Goal: Information Seeking & Learning: Find specific page/section

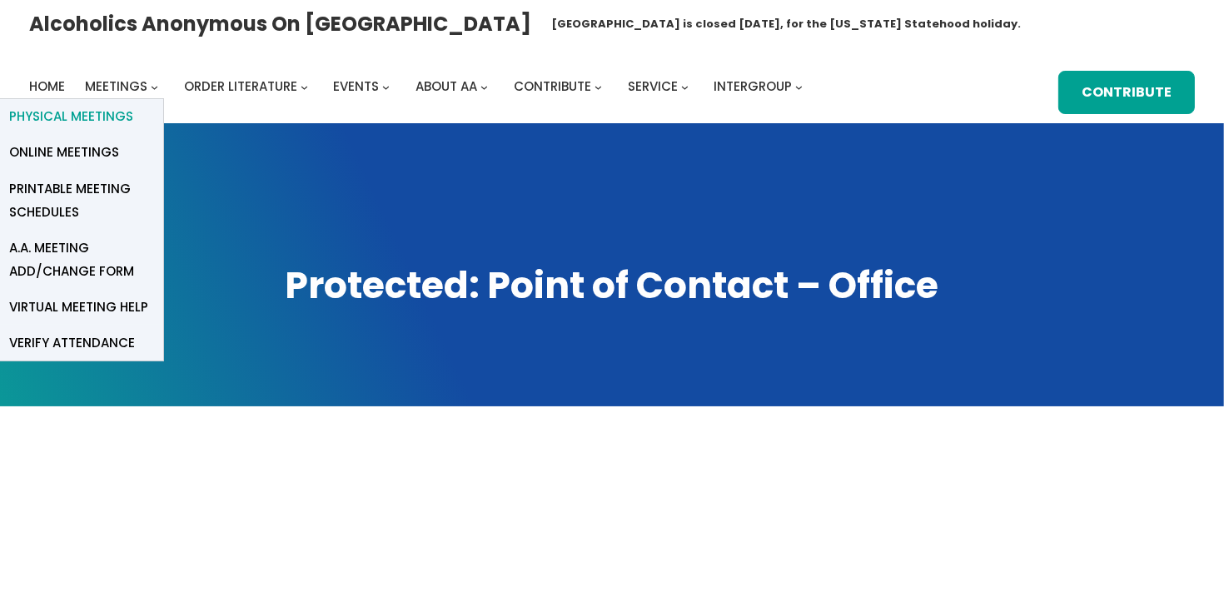
click at [112, 119] on span "Physical Meetings" at bounding box center [71, 116] width 124 height 23
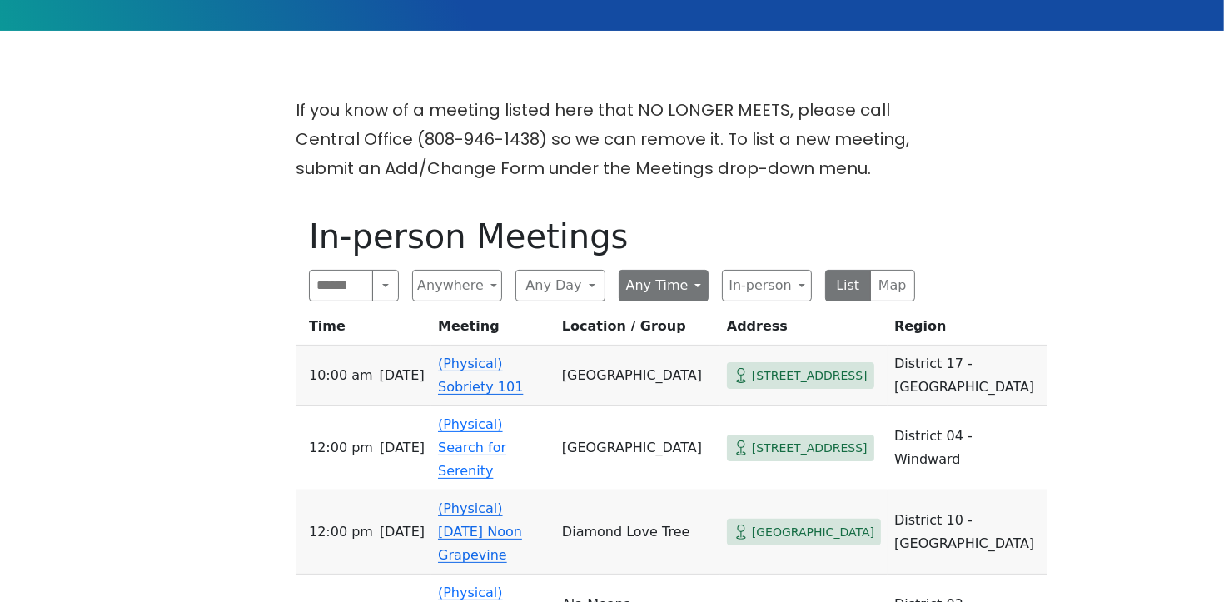
scroll to position [377, 0]
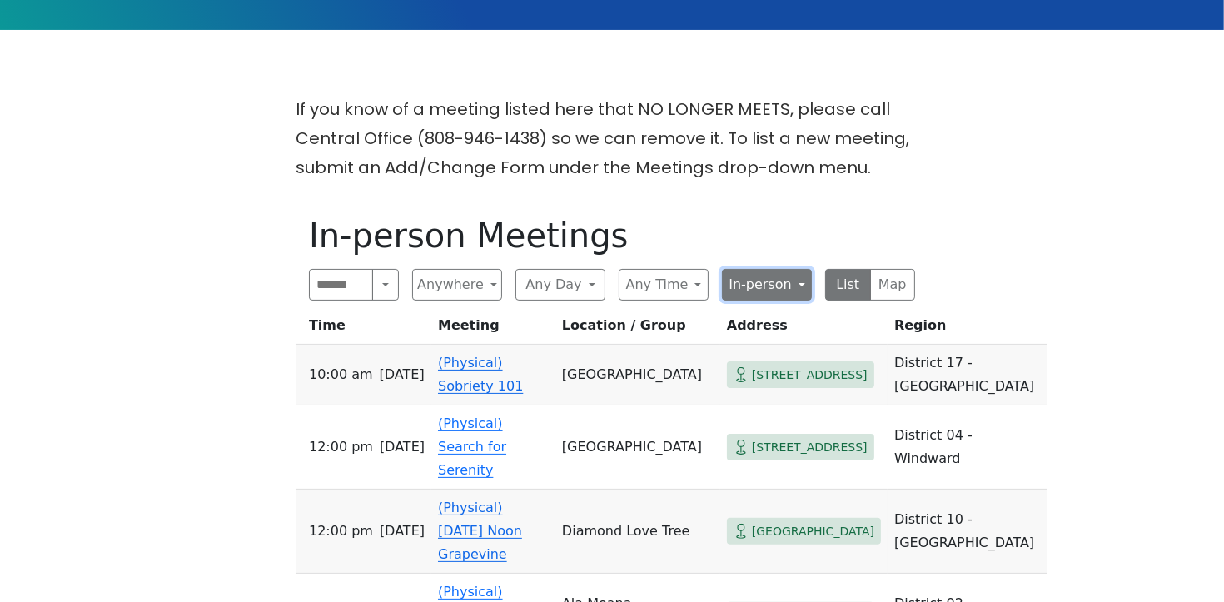
click at [806, 282] on button "In-person" at bounding box center [767, 285] width 90 height 32
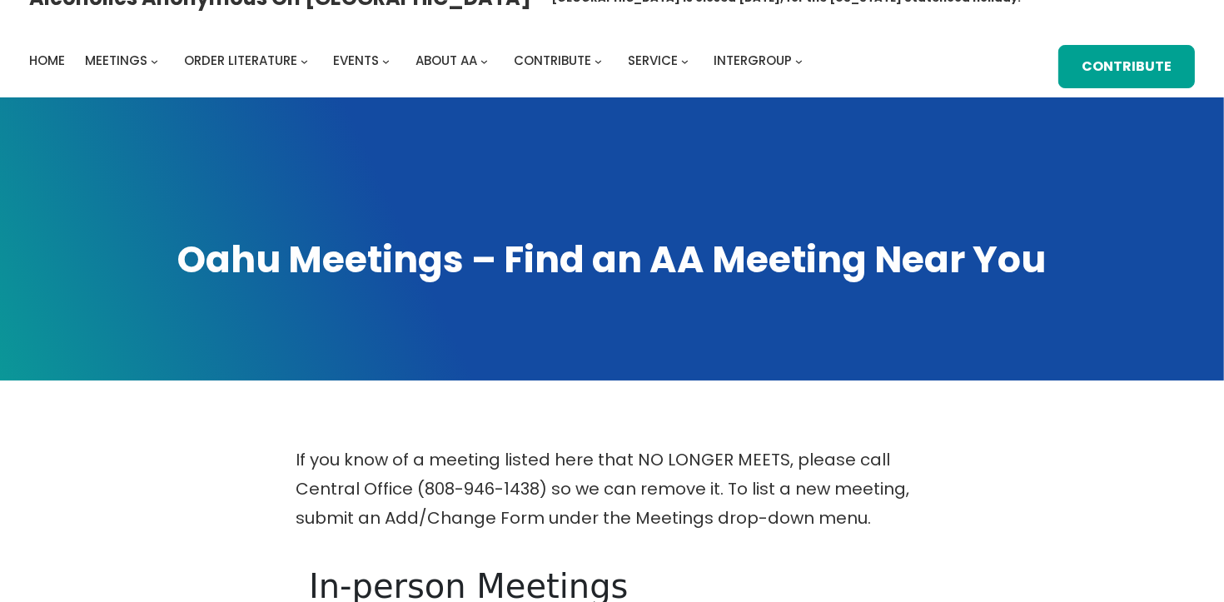
scroll to position [27, 0]
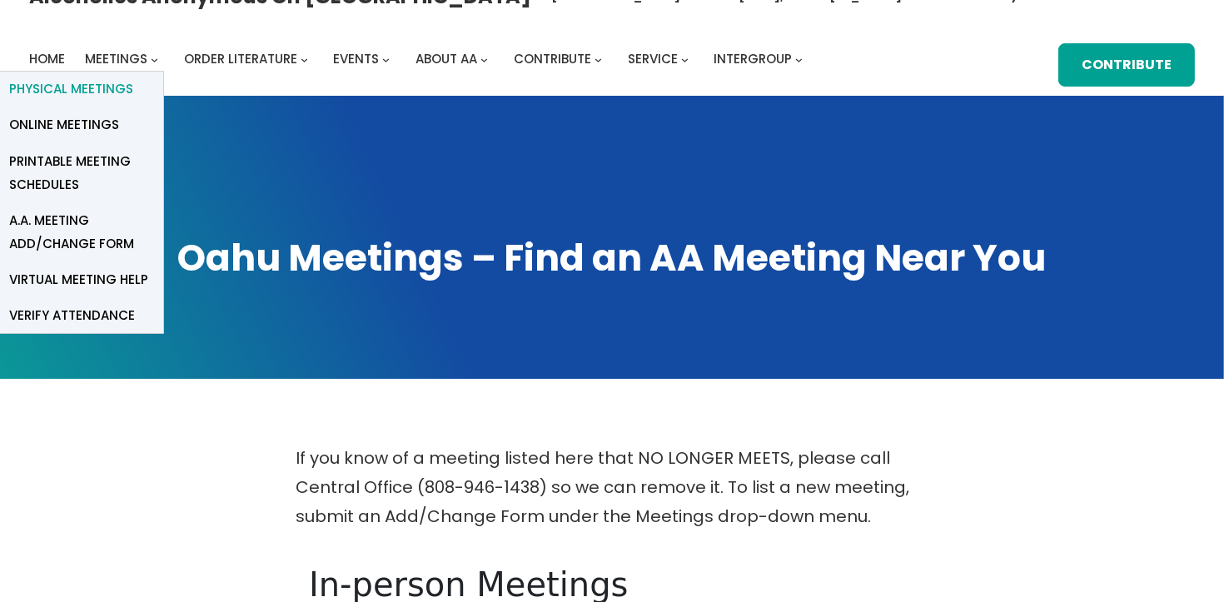
click at [111, 90] on span "Physical Meetings" at bounding box center [71, 88] width 124 height 23
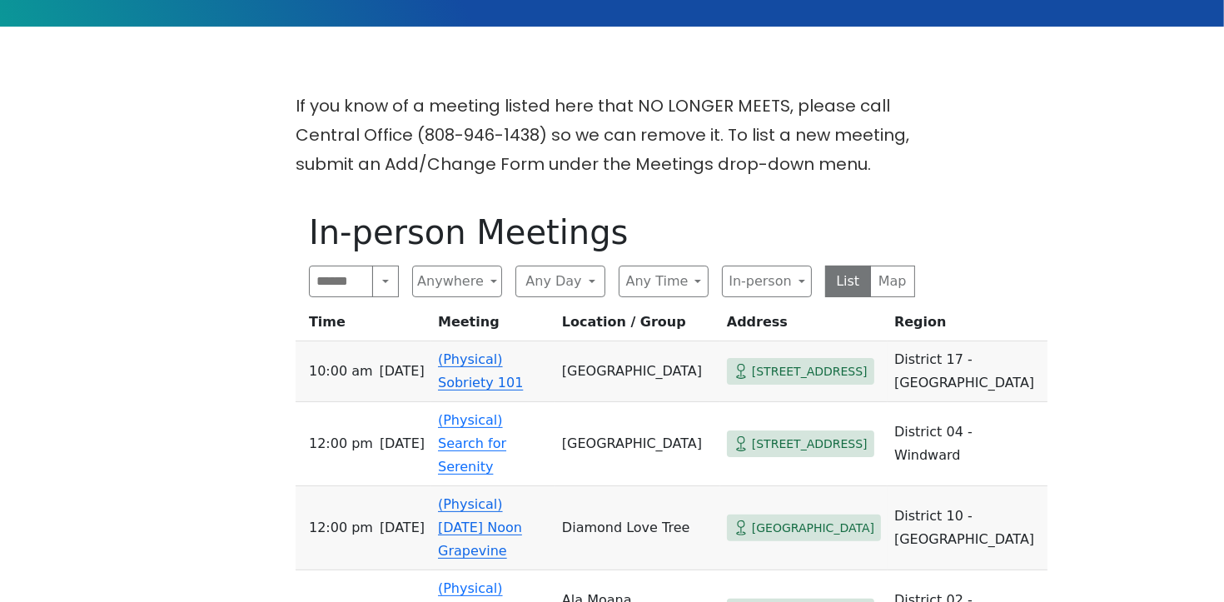
scroll to position [497, 0]
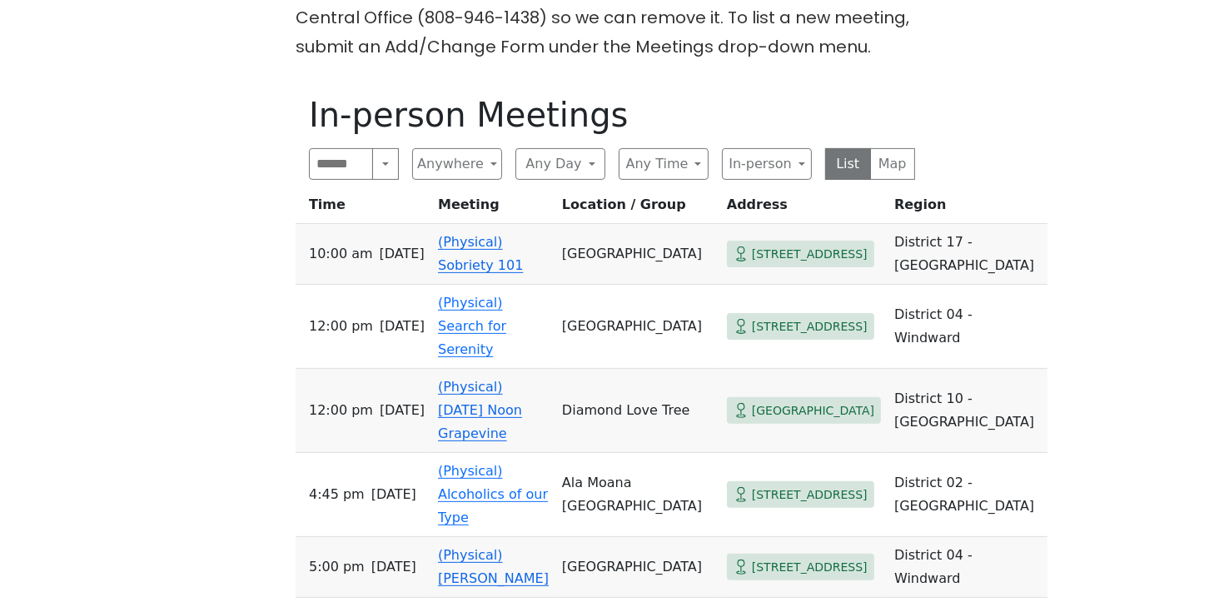
click at [478, 245] on link "(Physical) Sobriety 101" at bounding box center [480, 253] width 85 height 39
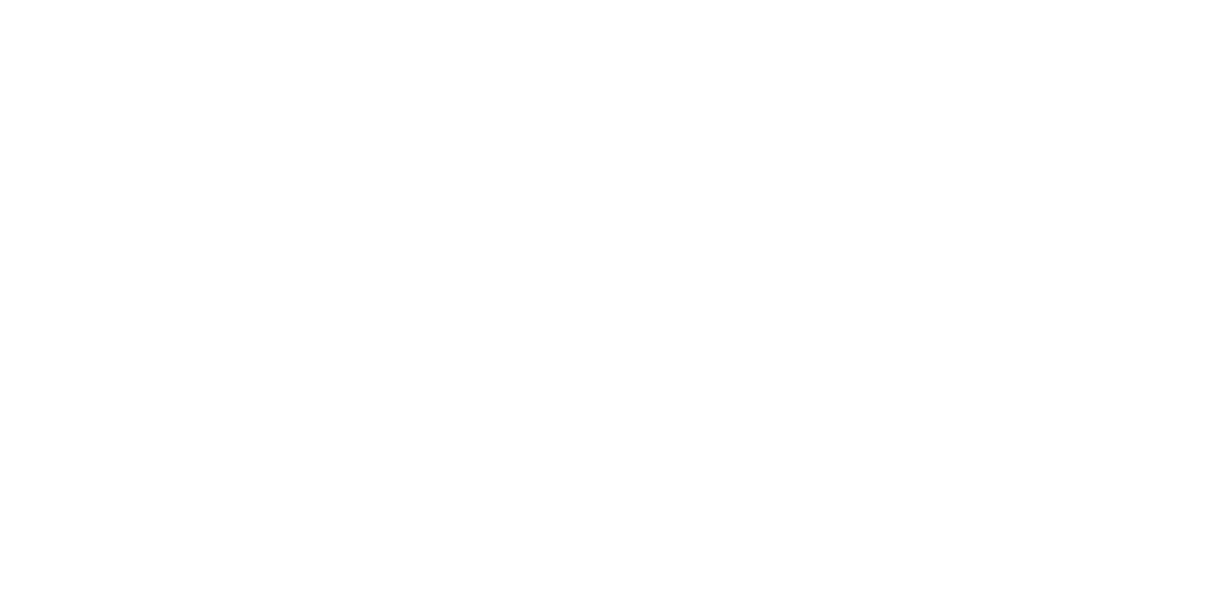
scroll to position [444, 0]
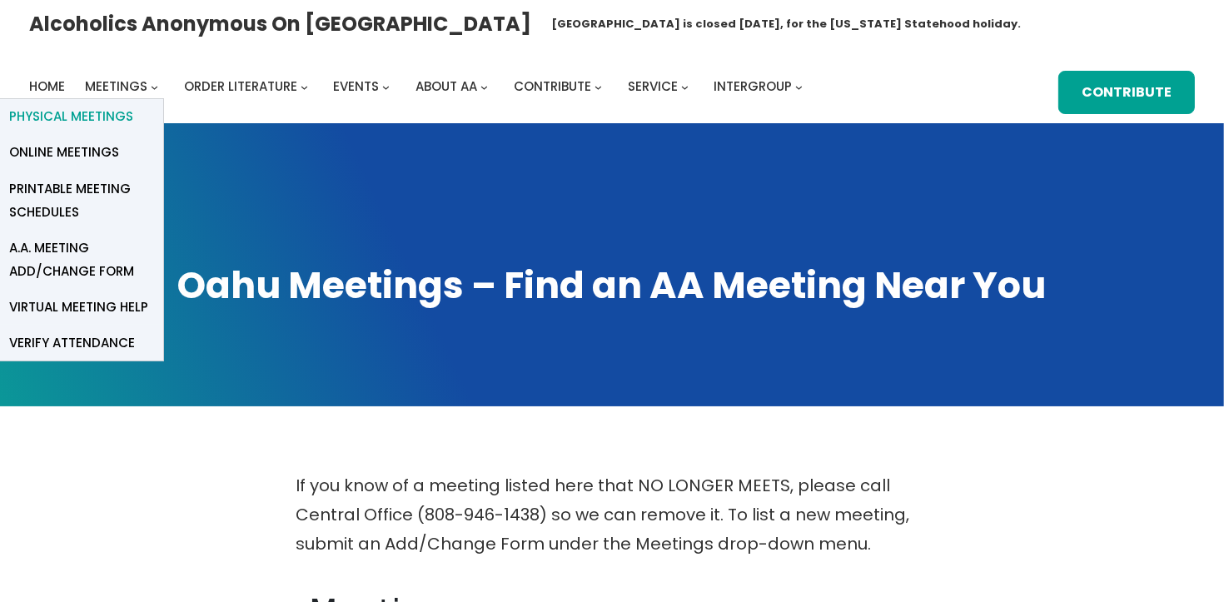
click at [99, 117] on span "Physical Meetings" at bounding box center [71, 116] width 124 height 23
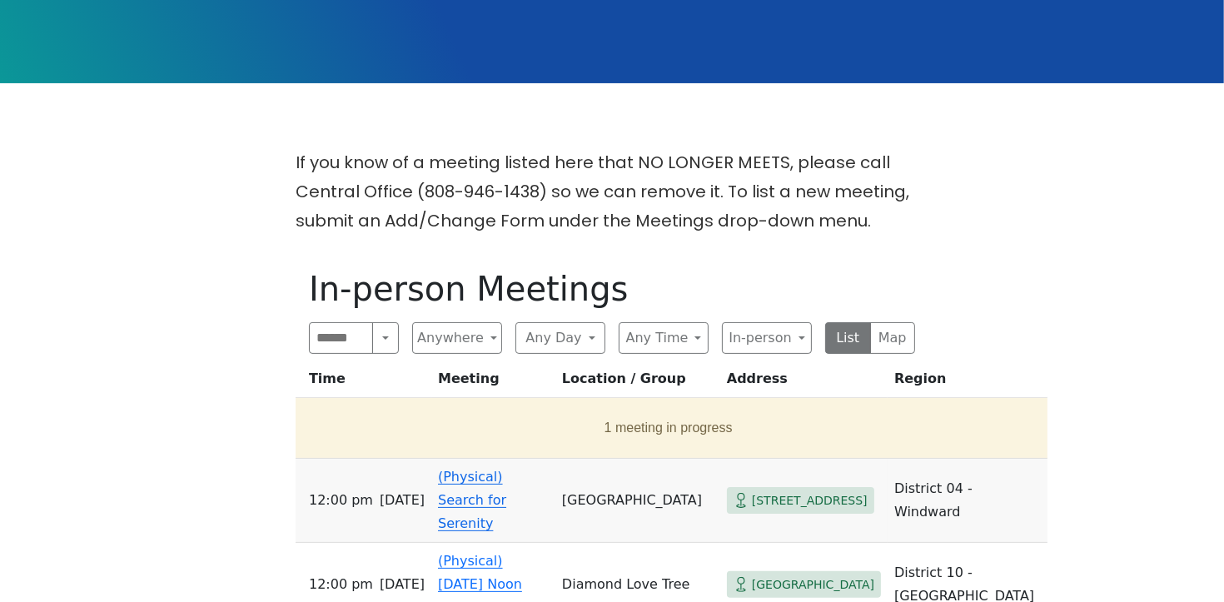
scroll to position [325, 0]
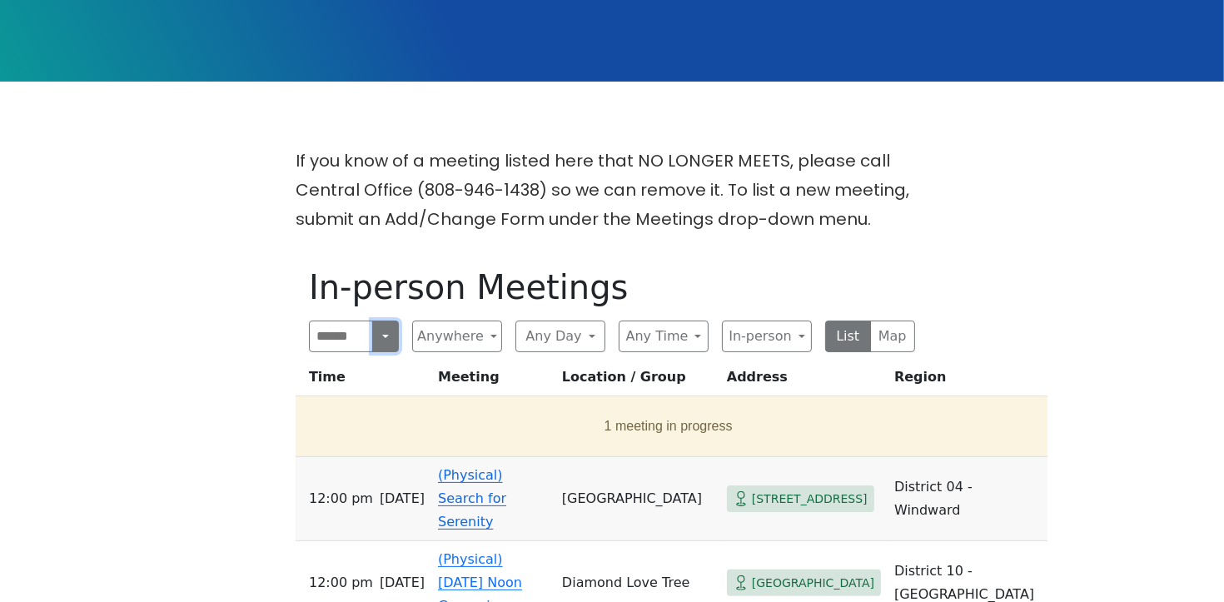
drag, startPoint x: 389, startPoint y: 341, endPoint x: 398, endPoint y: 330, distance: 14.2
click at [396, 333] on button "Search" at bounding box center [385, 337] width 27 height 32
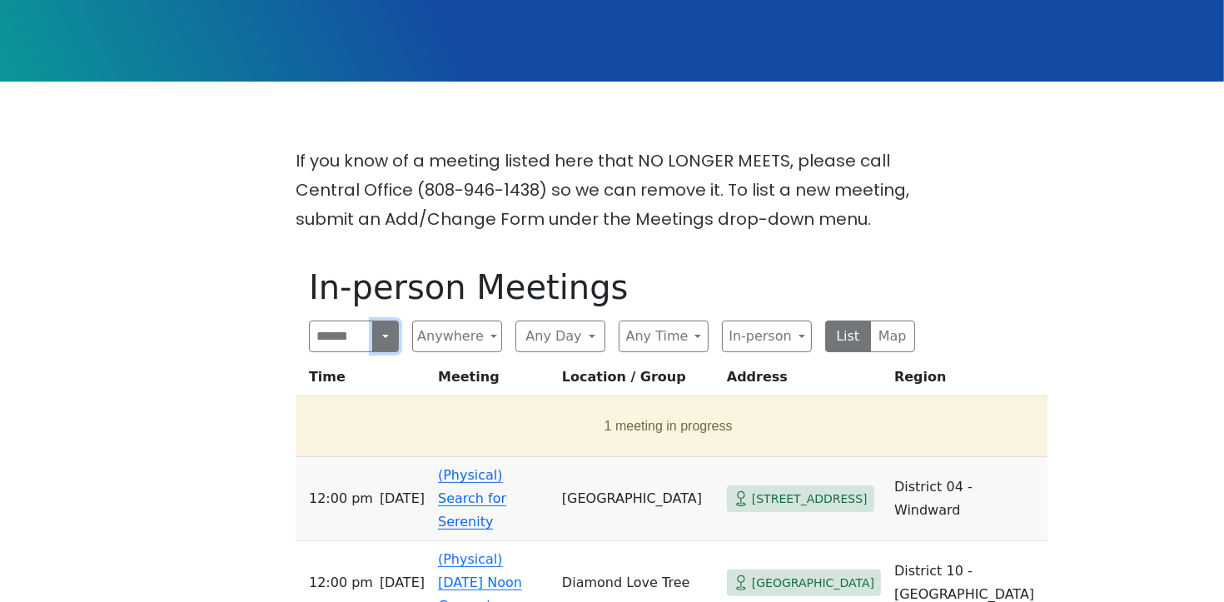
click at [382, 334] on button "Search" at bounding box center [385, 337] width 27 height 32
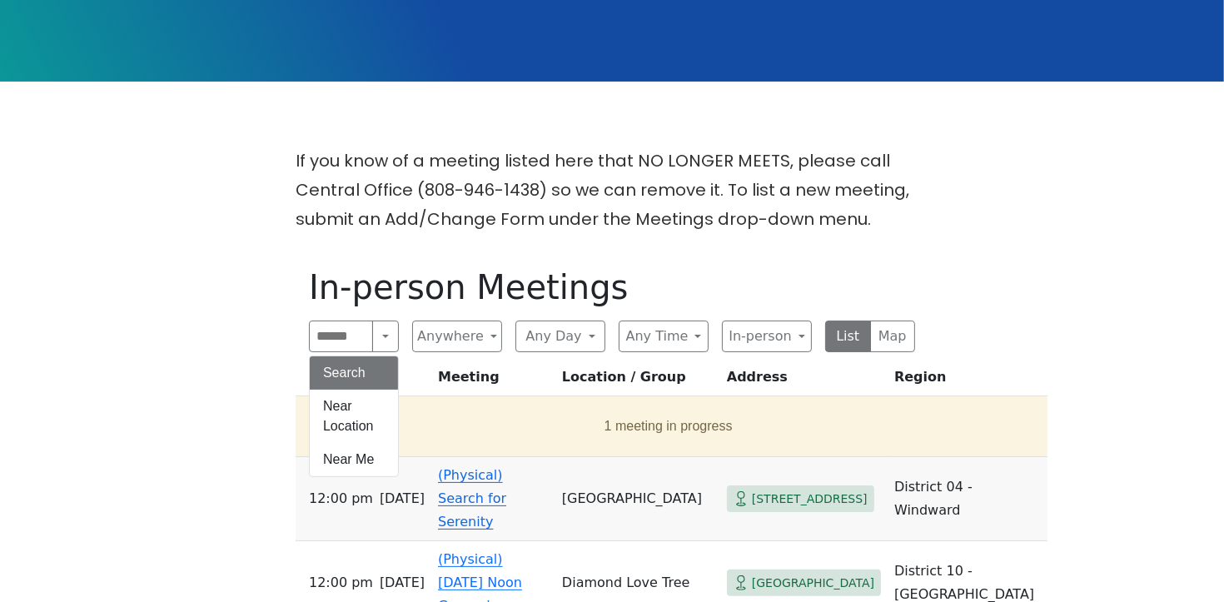
click at [333, 374] on button "Search" at bounding box center [354, 373] width 88 height 33
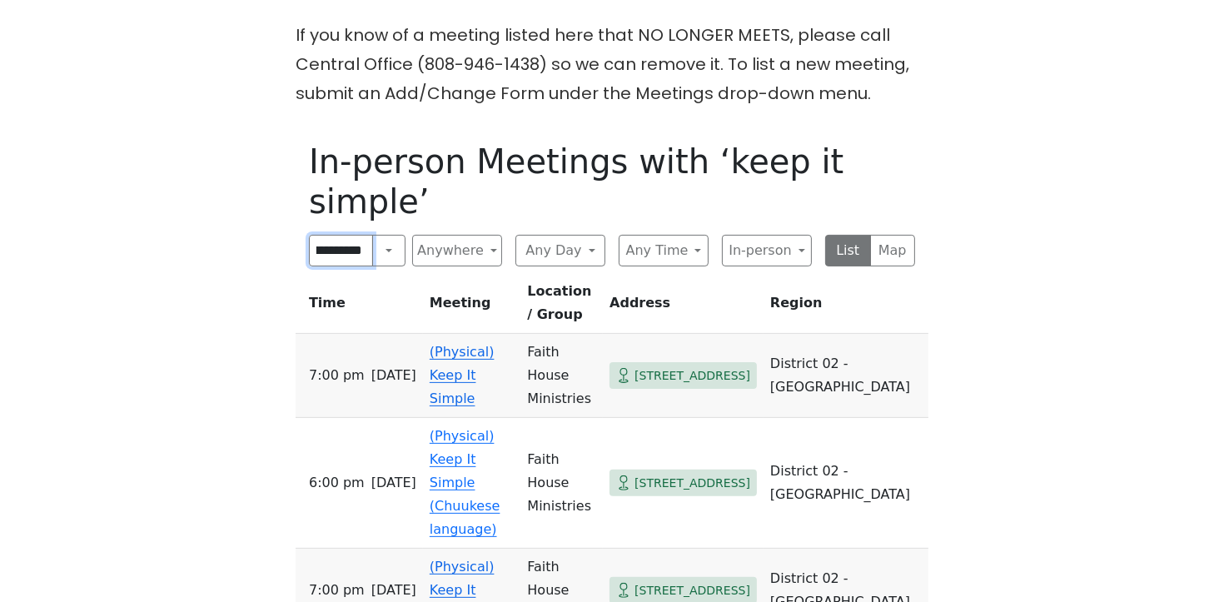
scroll to position [464, 0]
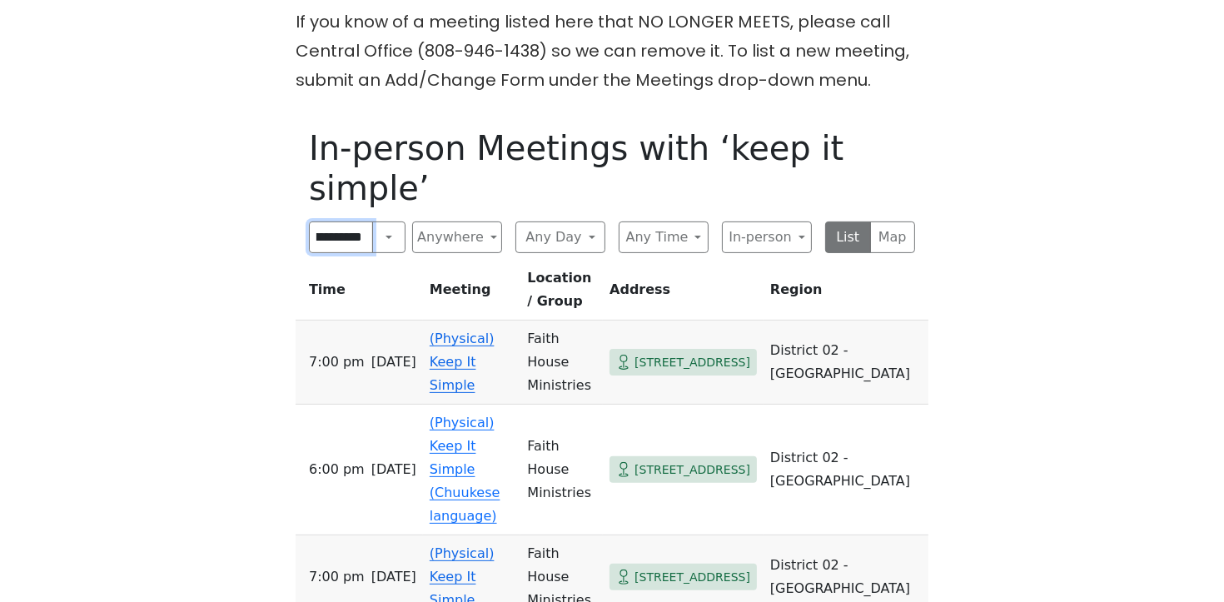
type input "**********"
click at [495, 331] on link "(Physical) Keep It Simple" at bounding box center [462, 362] width 65 height 62
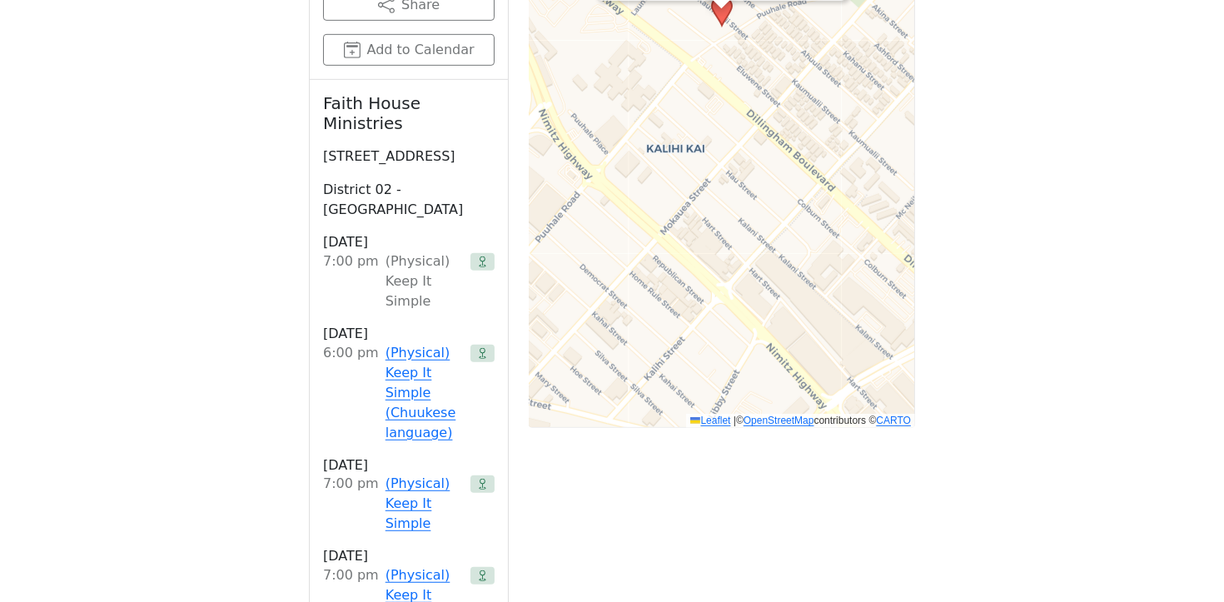
scroll to position [1085, 0]
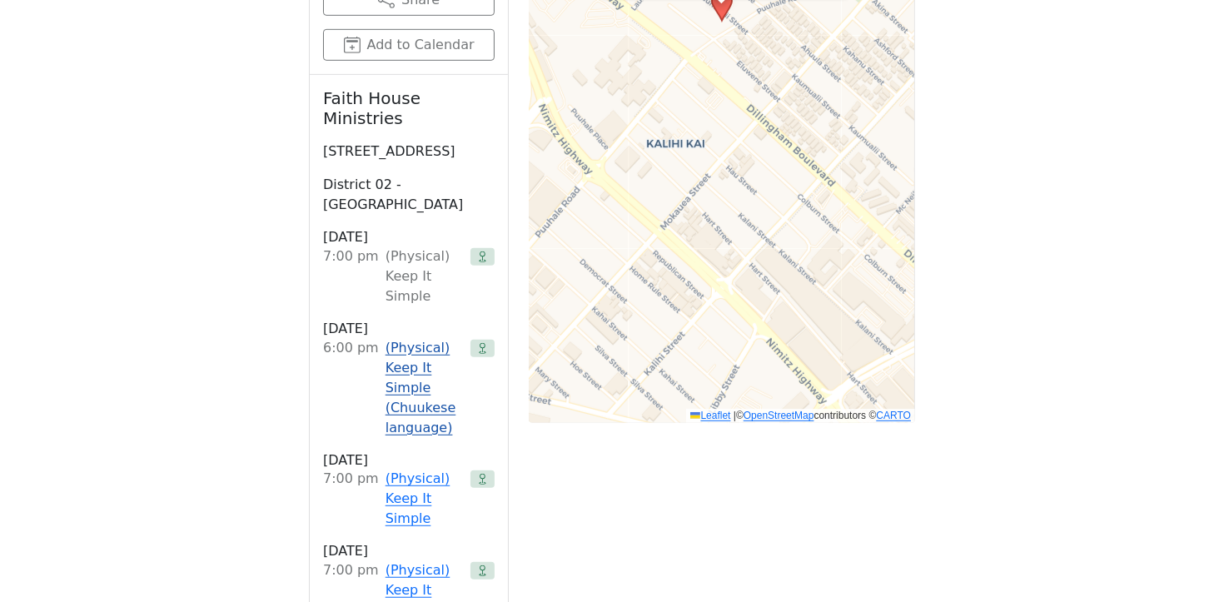
click at [436, 339] on link "(Physical) Keep It Simple (Chuukese language)" at bounding box center [425, 388] width 78 height 100
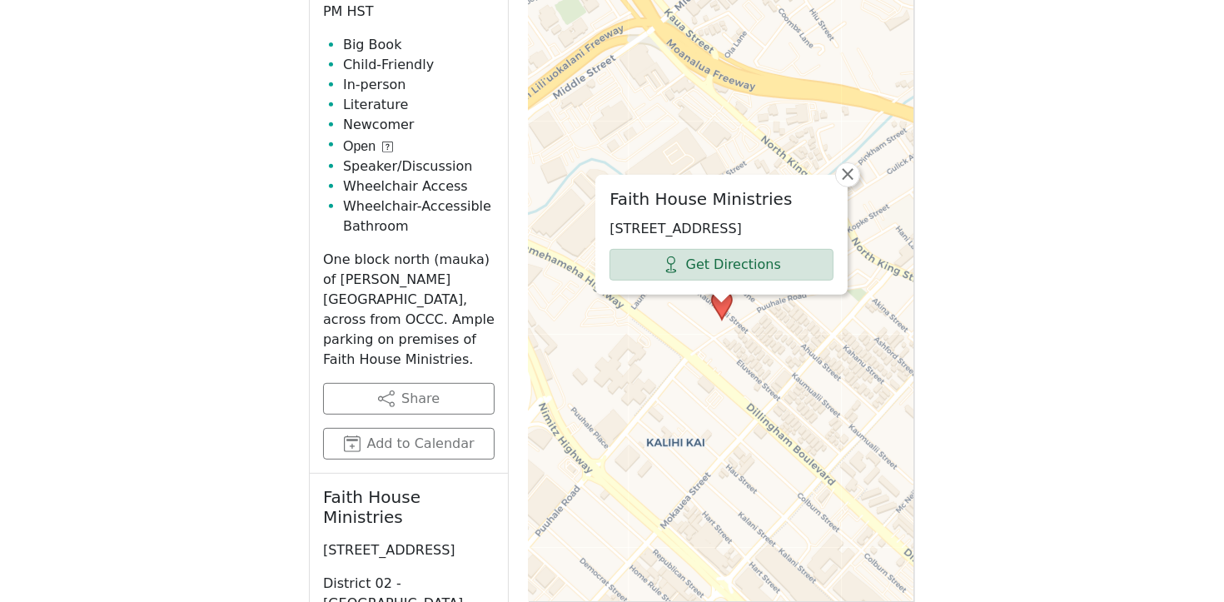
scroll to position [824, 0]
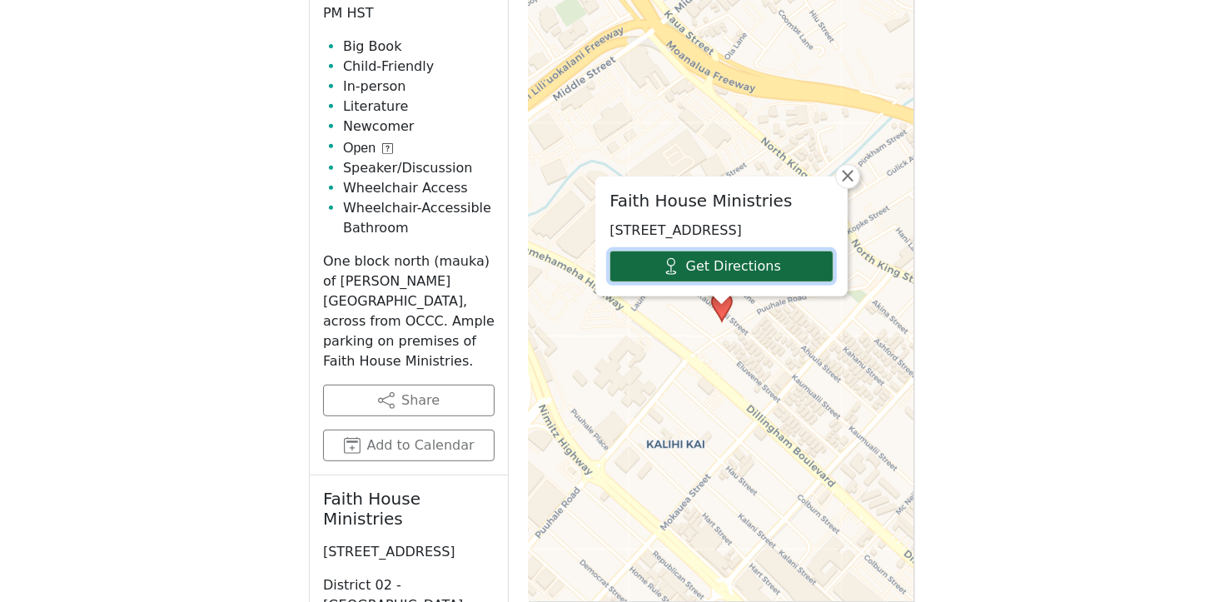
click at [775, 272] on link "Get Directions" at bounding box center [722, 267] width 224 height 32
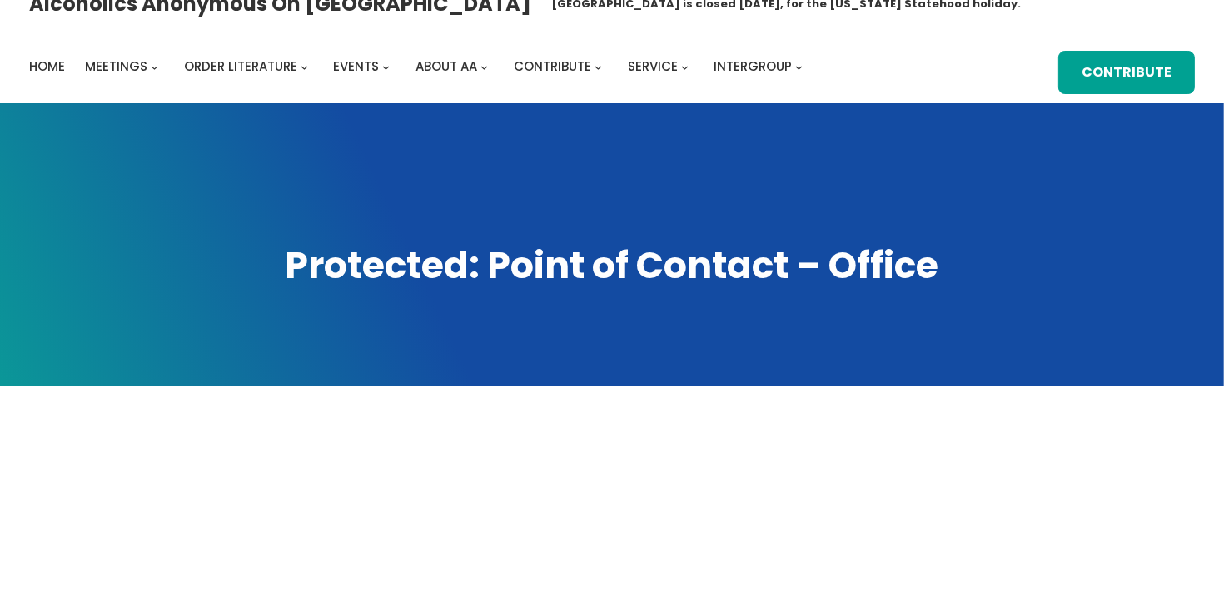
scroll to position [84, 0]
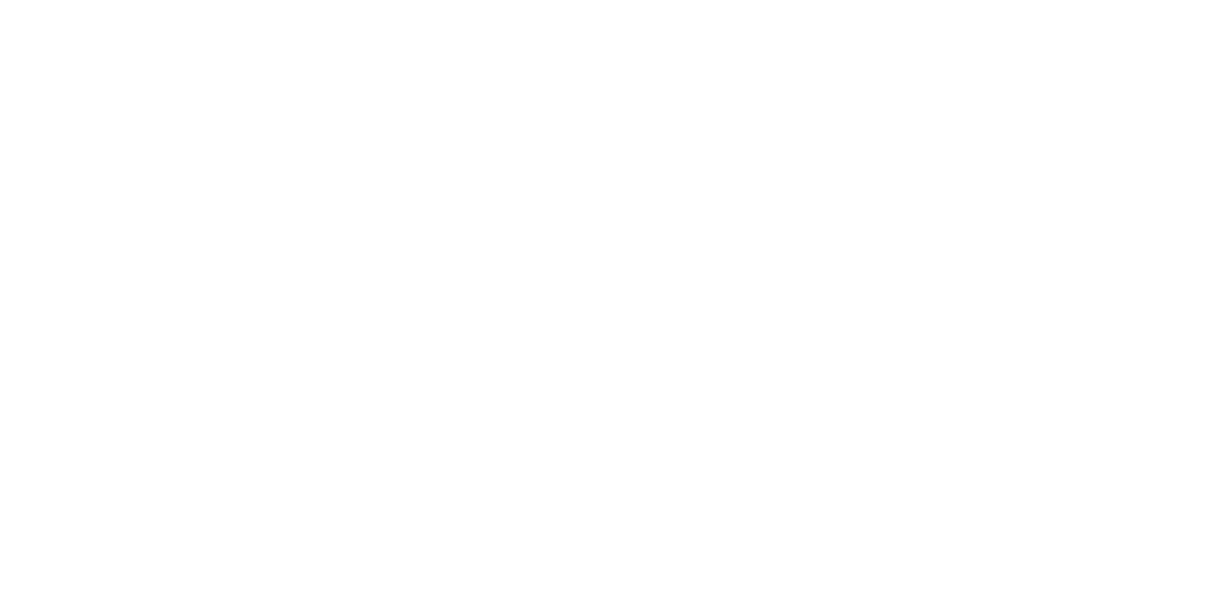
scroll to position [462, 0]
